Goal: Information Seeking & Learning: Learn about a topic

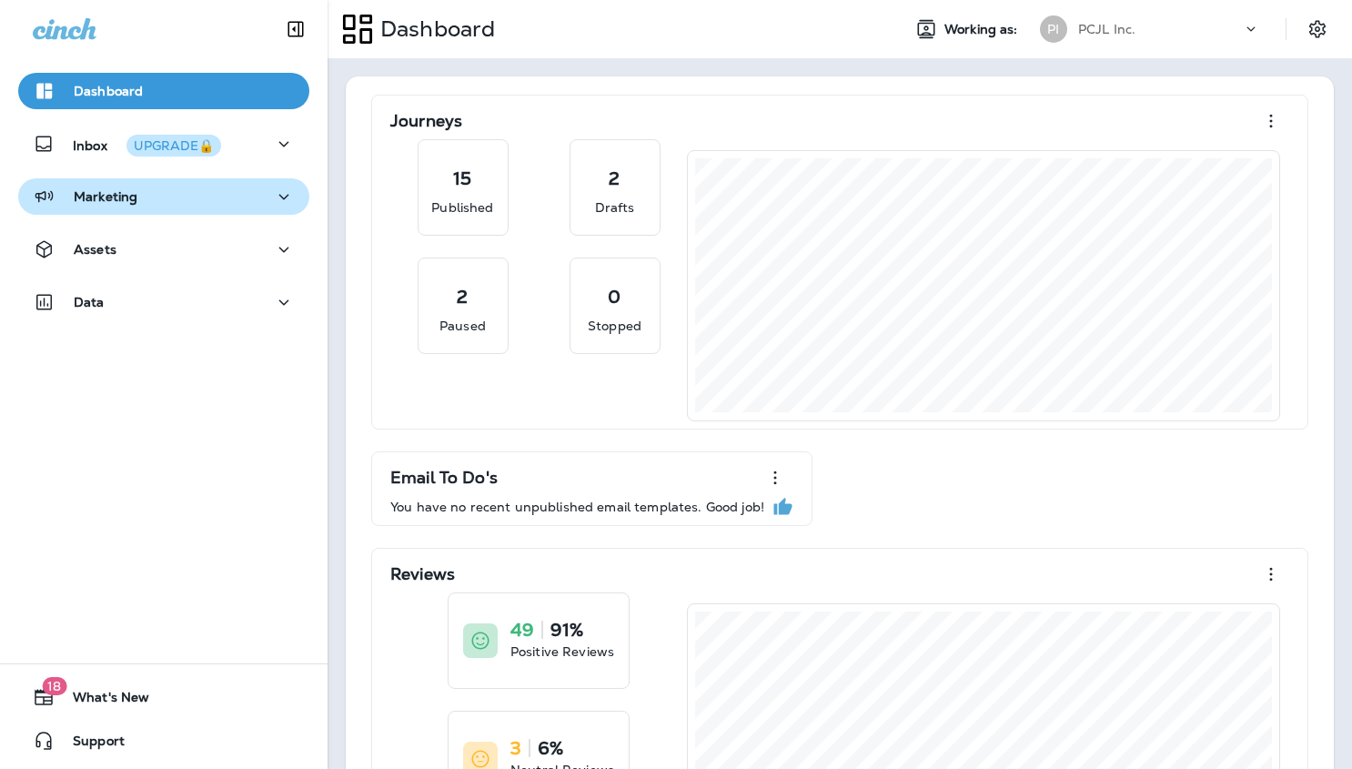
click at [187, 203] on div "Marketing" at bounding box center [164, 197] width 262 height 23
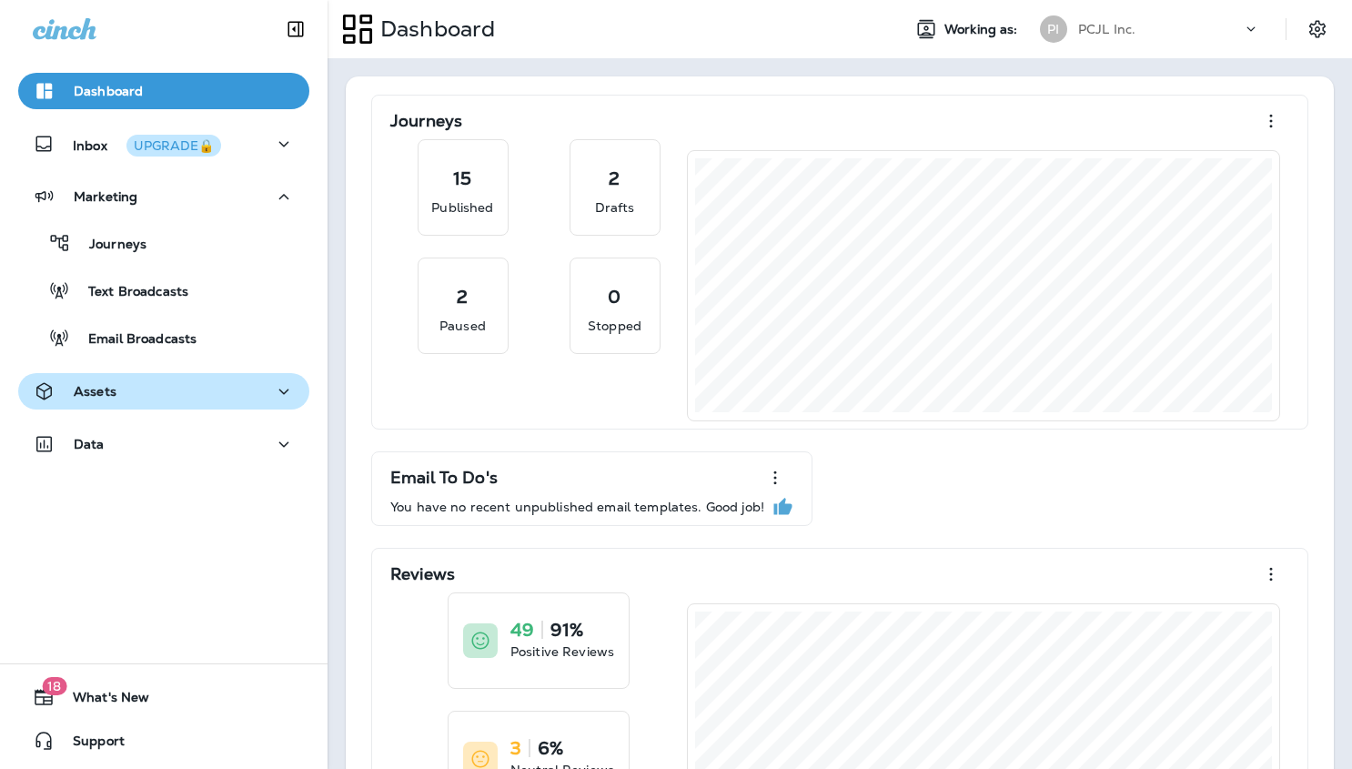
click at [177, 391] on div "Assets" at bounding box center [164, 391] width 262 height 23
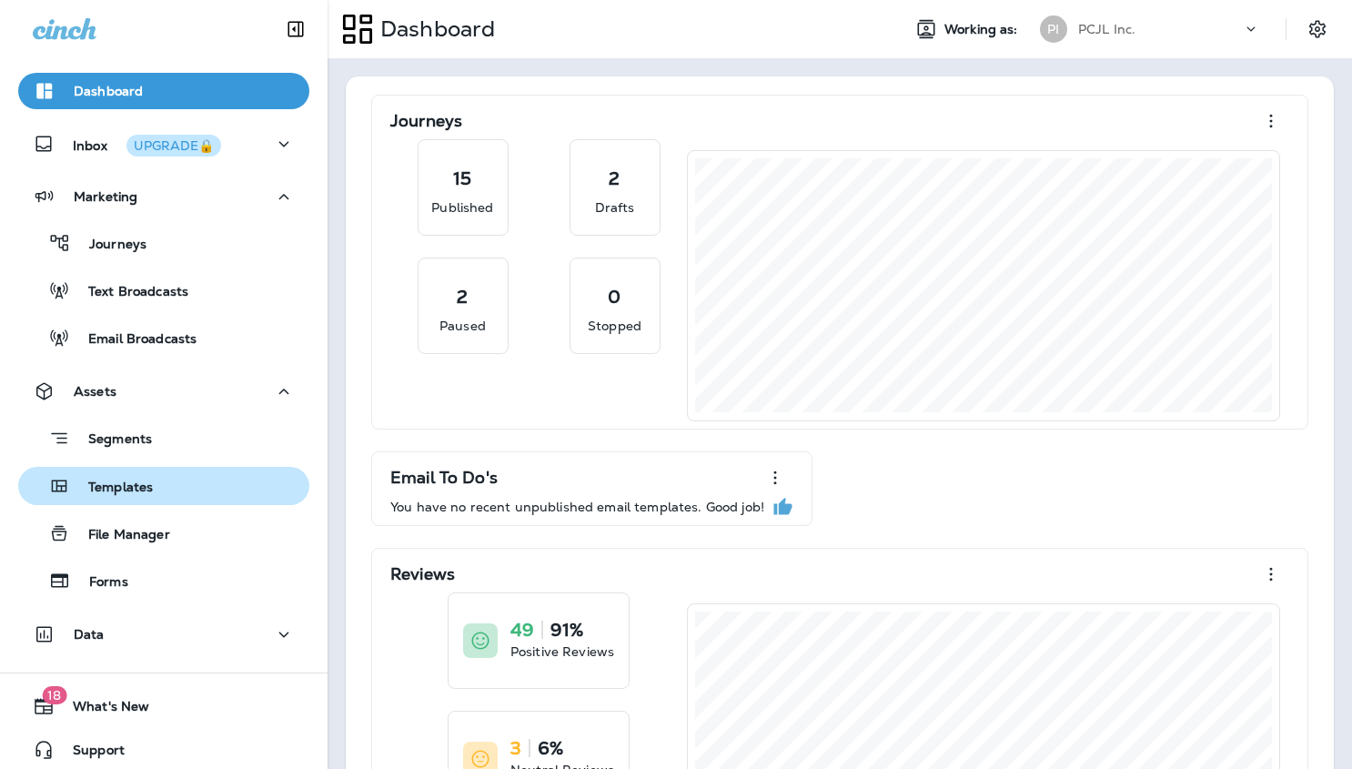
scroll to position [9, 0]
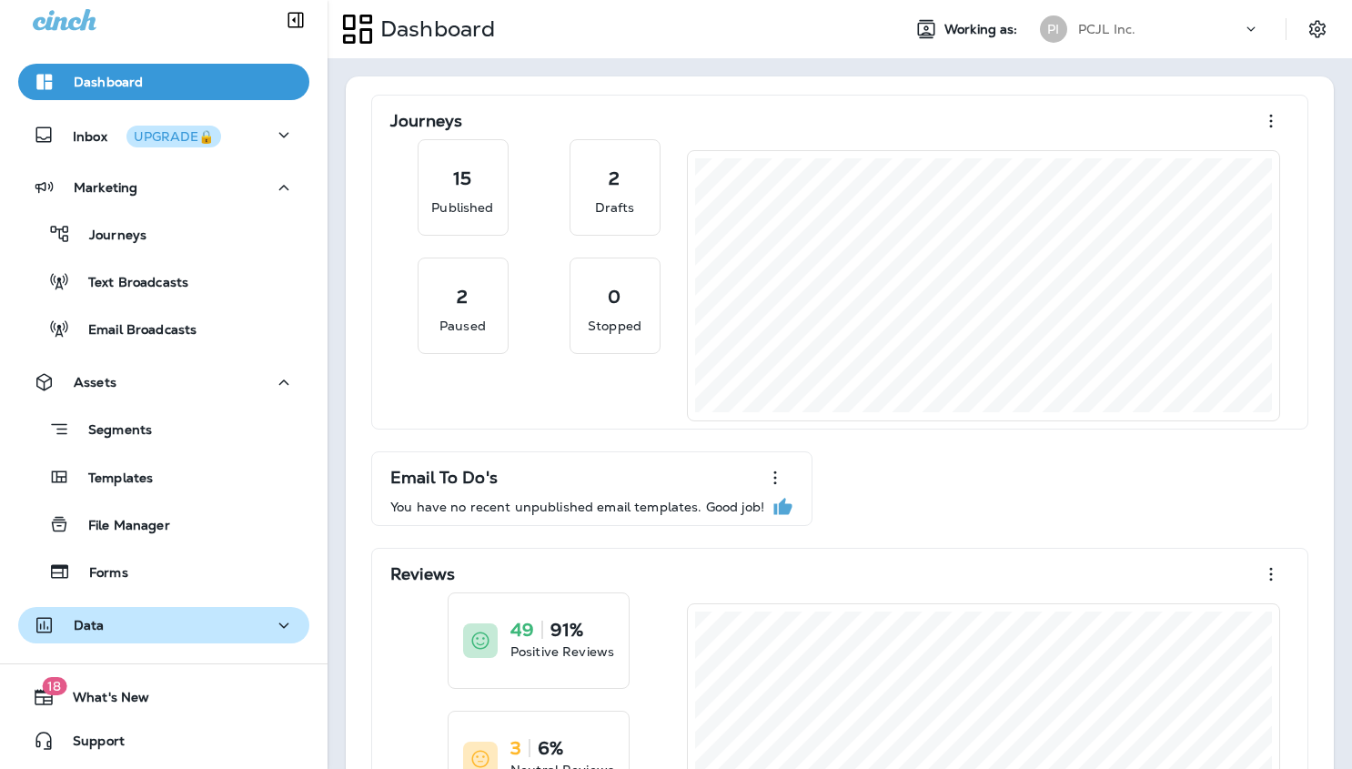
click at [144, 619] on div "Data" at bounding box center [164, 625] width 262 height 23
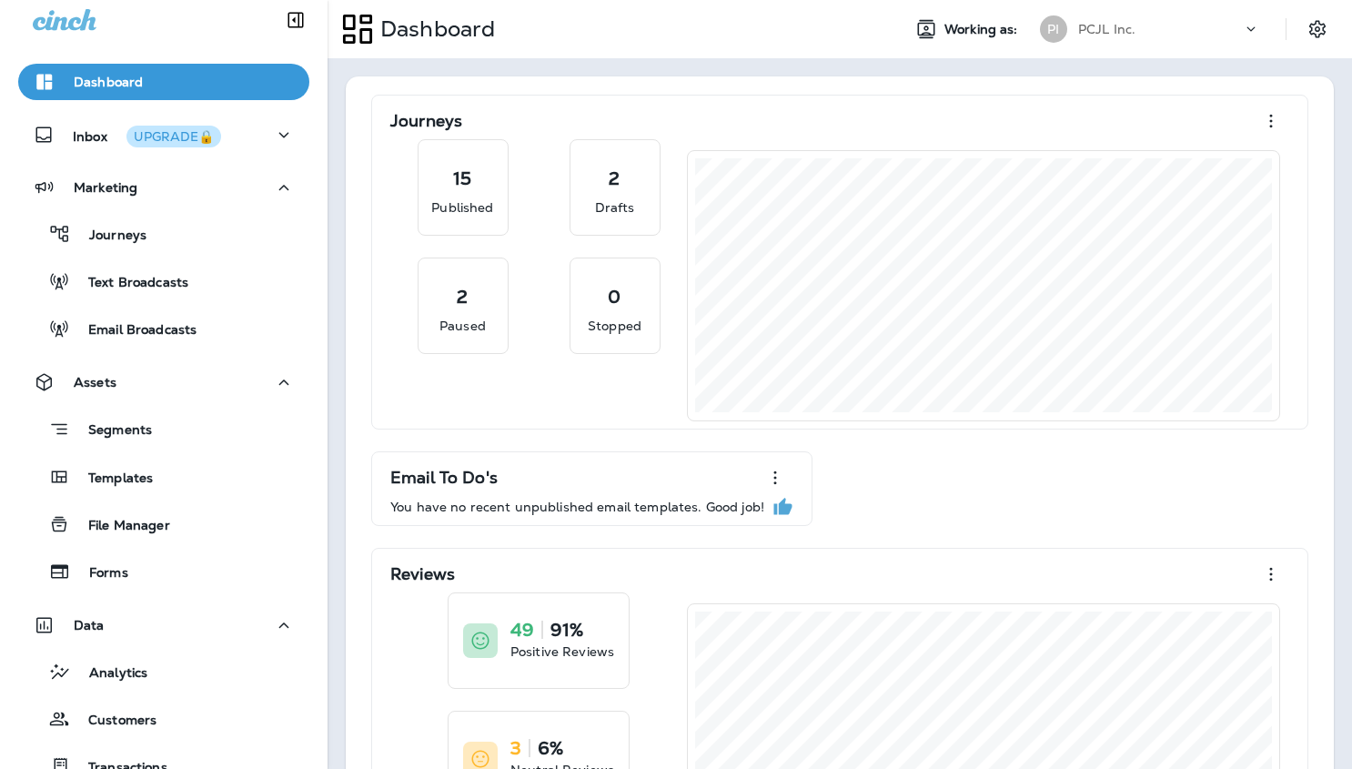
click at [1142, 40] on div "PCJL Inc." at bounding box center [1161, 28] width 164 height 27
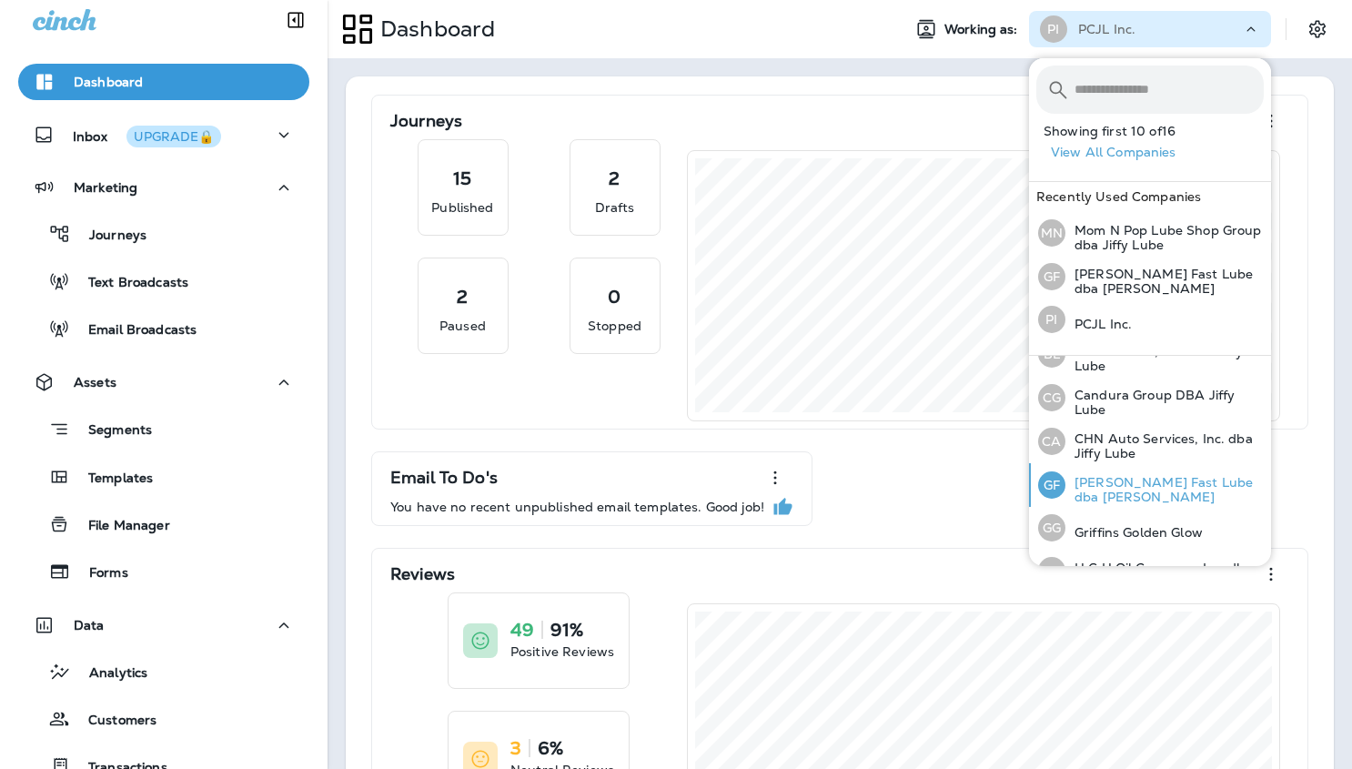
scroll to position [181, 0]
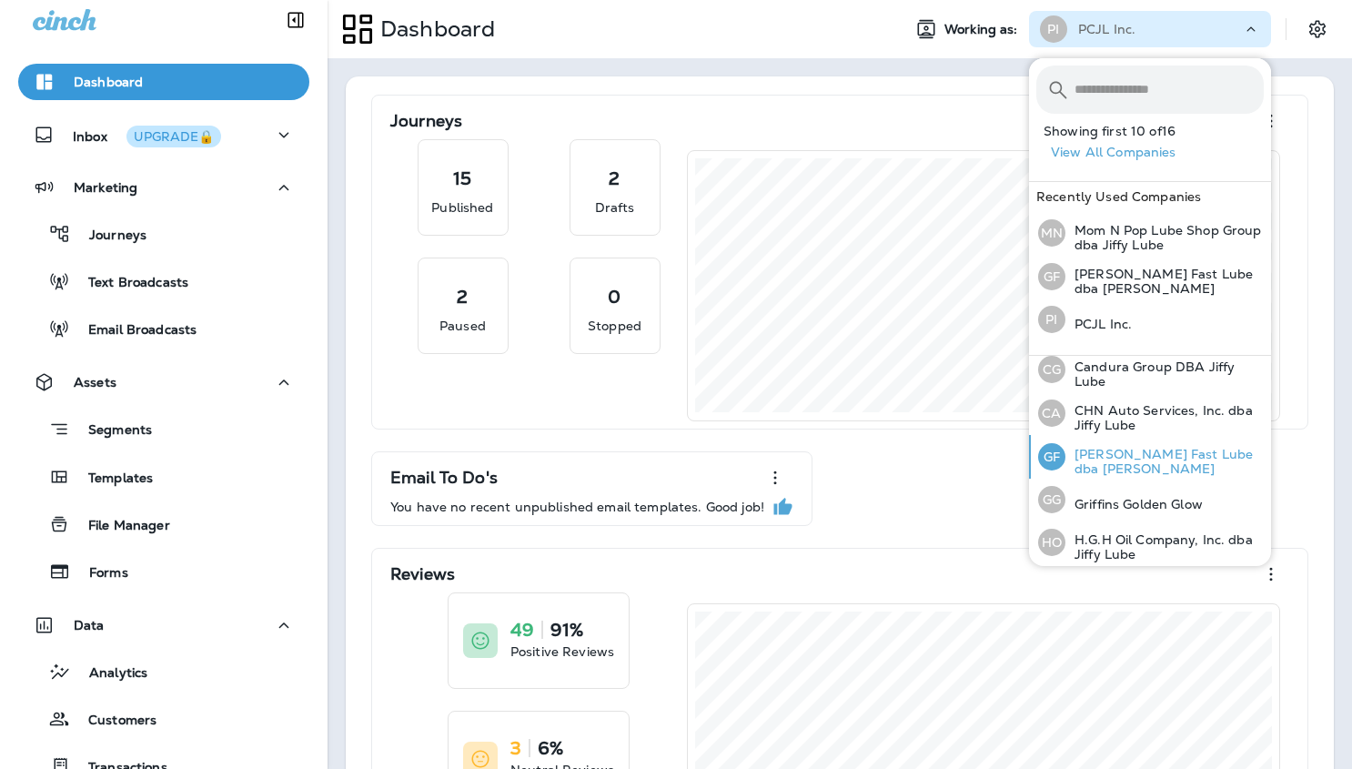
click at [1120, 469] on p "[PERSON_NAME] Fast Lube dba [PERSON_NAME]" at bounding box center [1165, 461] width 198 height 29
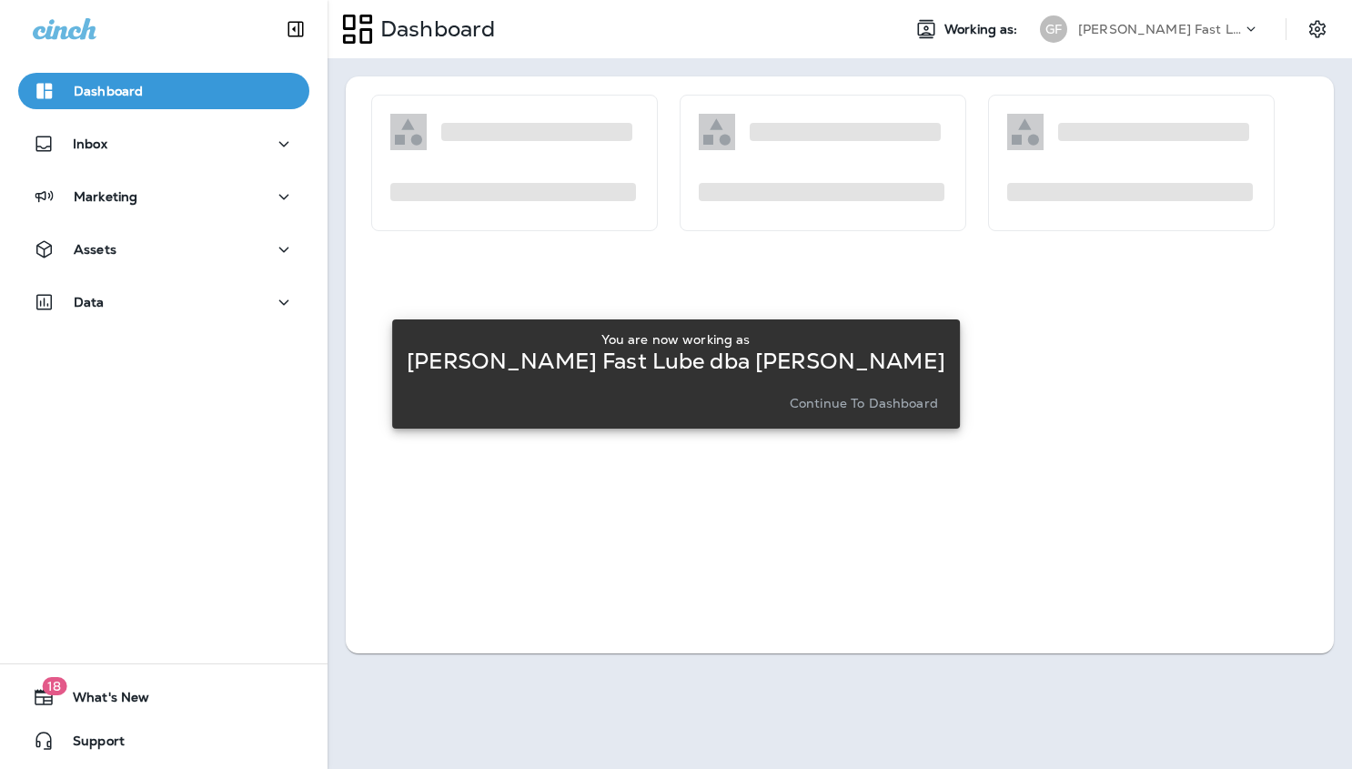
click at [891, 399] on p "Continue to Dashboard" at bounding box center [864, 403] width 148 height 15
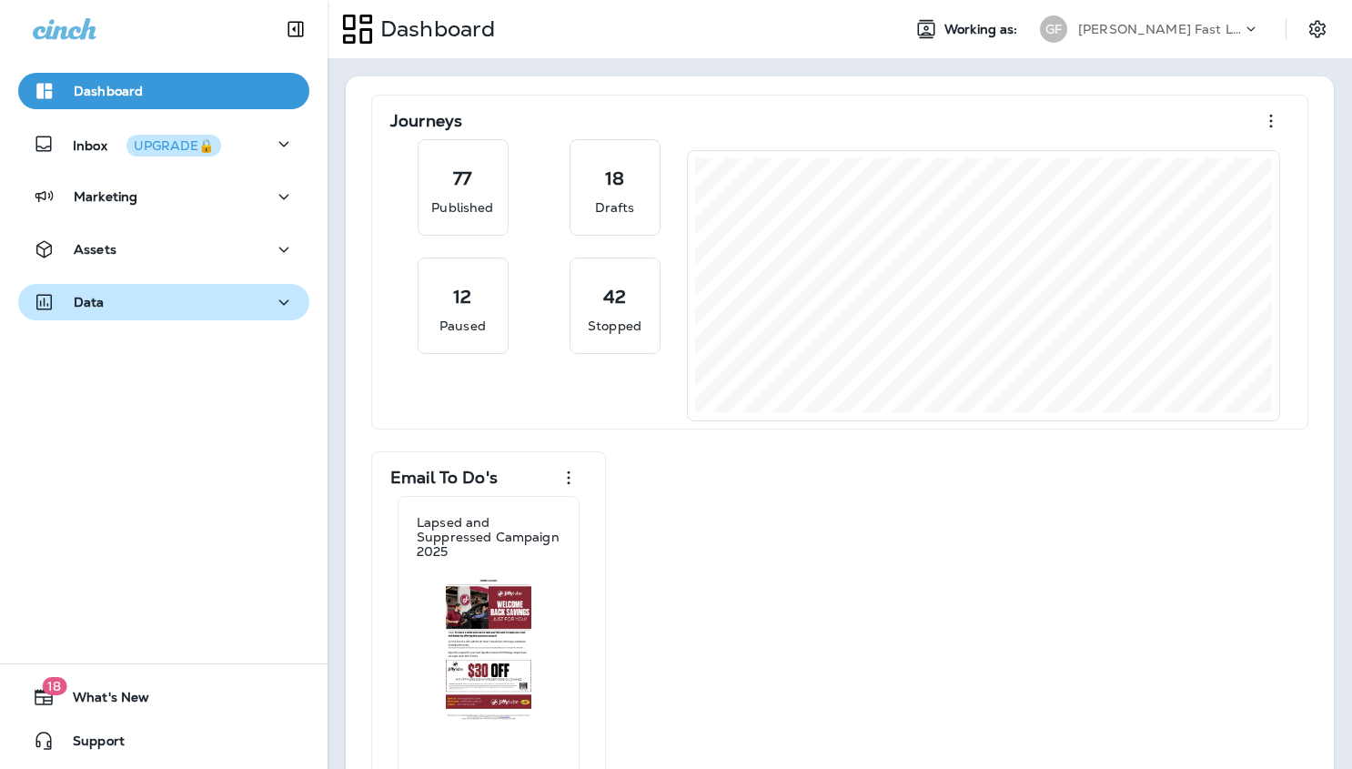
click at [261, 289] on button "Data" at bounding box center [163, 302] width 291 height 36
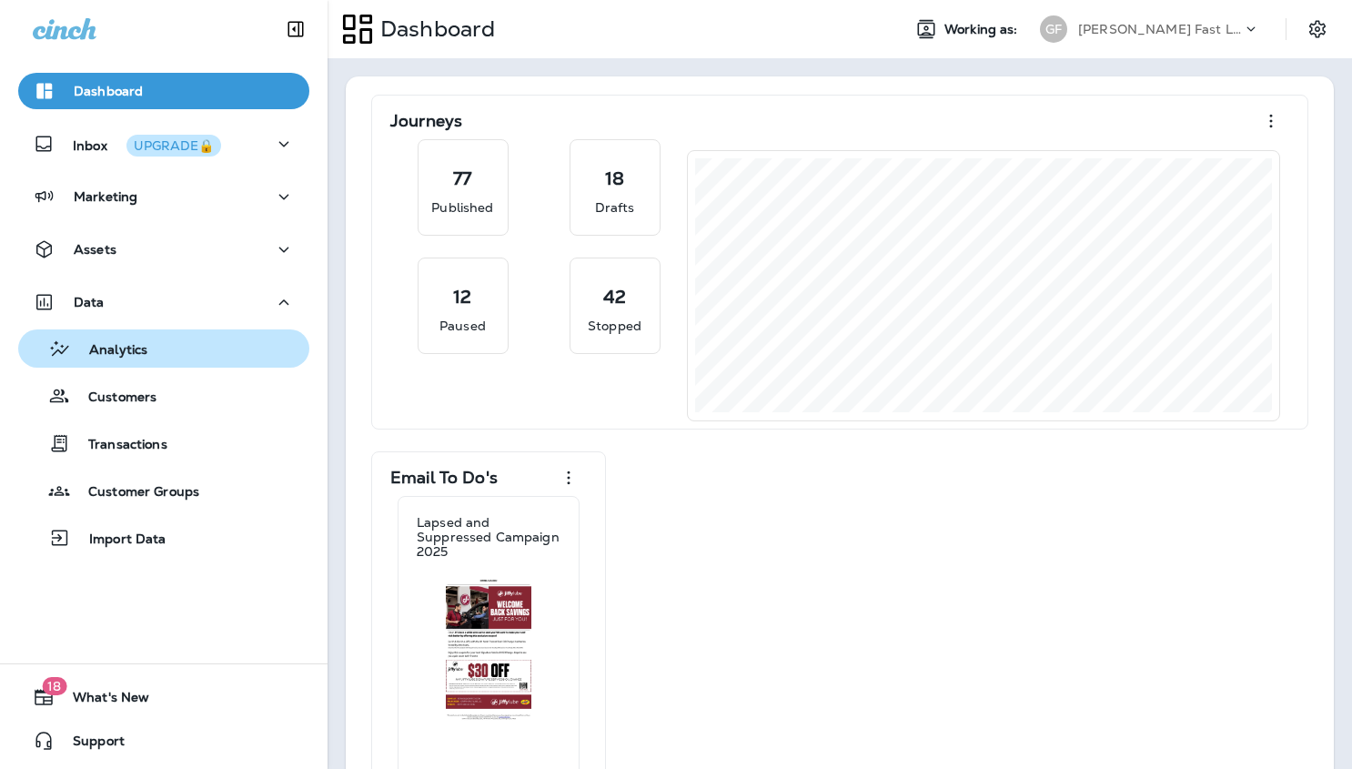
click at [206, 338] on div "Analytics" at bounding box center [163, 348] width 277 height 27
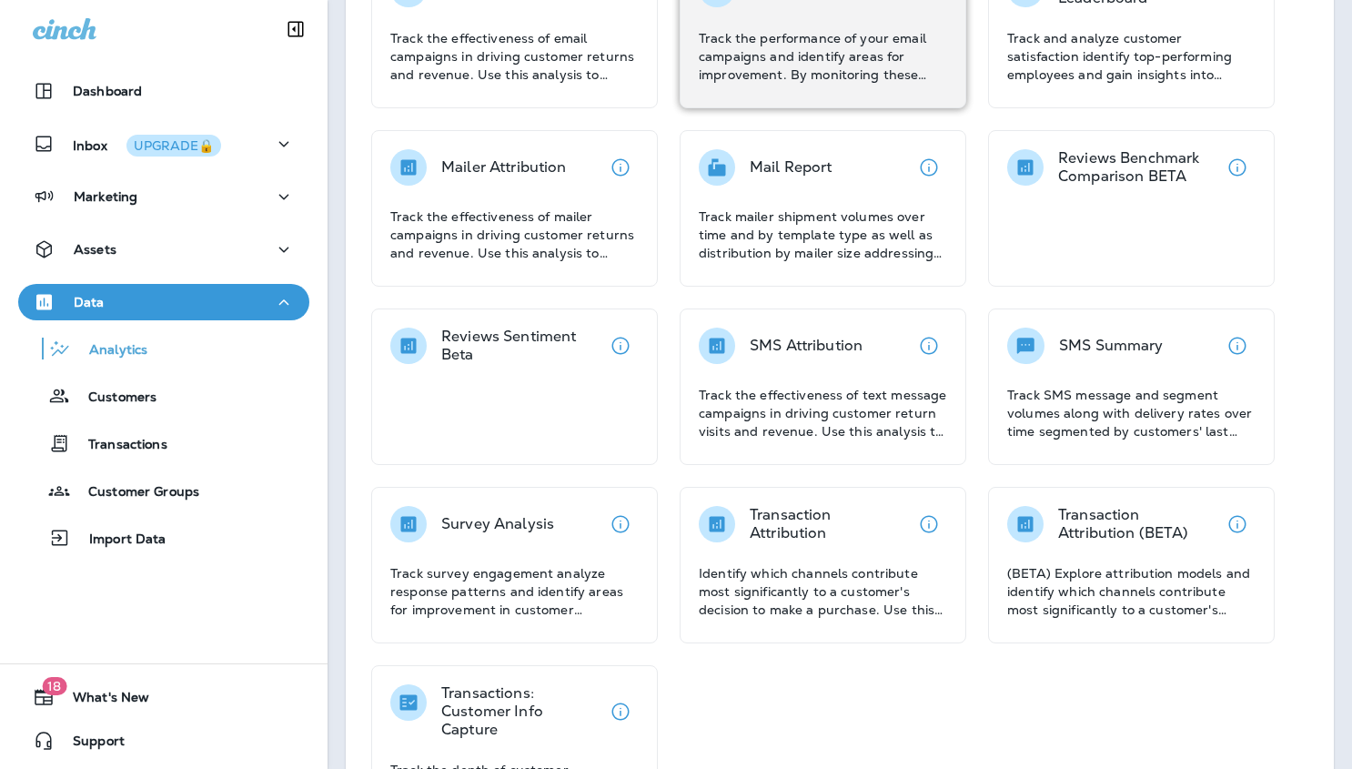
scroll to position [665, 0]
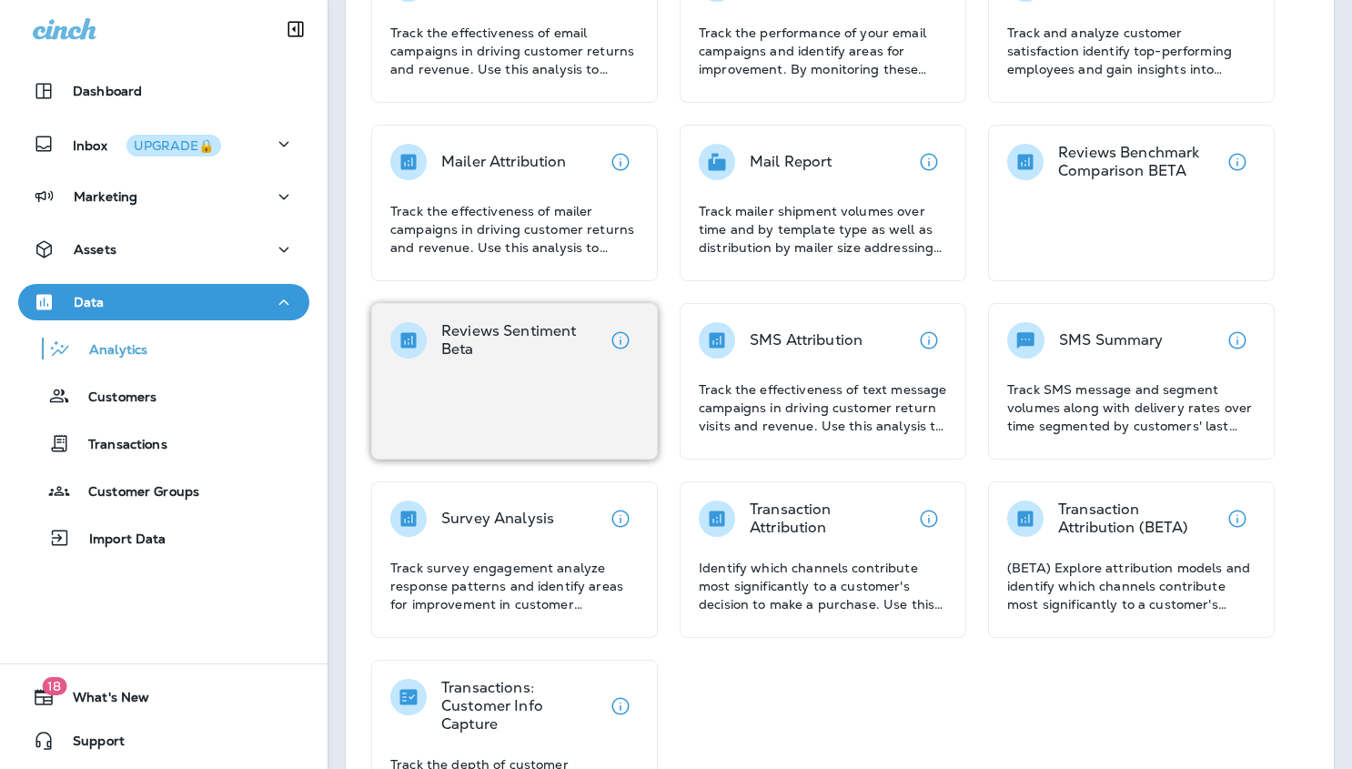
click at [590, 407] on div "Reviews Sentiment Beta" at bounding box center [514, 381] width 287 height 157
